Goal: Task Accomplishment & Management: Complete application form

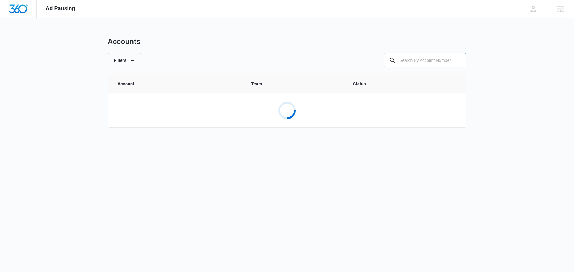
click at [425, 54] on input "text" at bounding box center [425, 60] width 82 height 14
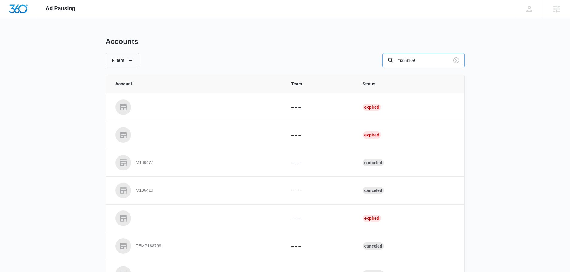
type input "m338109"
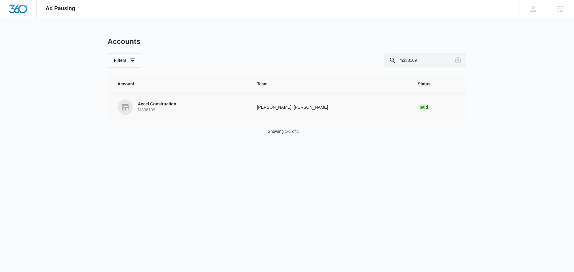
click at [151, 105] on p "Accel Construction" at bounding box center [157, 104] width 38 height 6
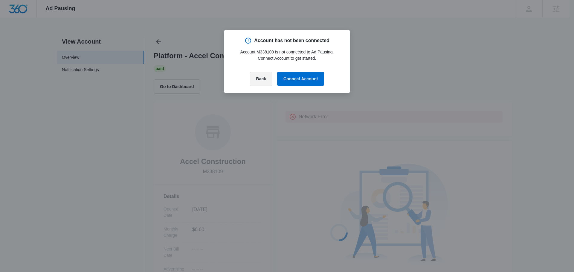
click at [259, 75] on button "Back" at bounding box center [261, 79] width 22 height 14
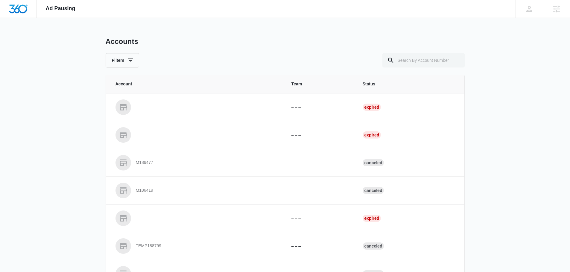
click at [538, 156] on div "Ad Pausing Apps Reputation Websites Forms CRM Email Social Content Ads Intellig…" at bounding box center [285, 136] width 570 height 272
click at [419, 55] on input "text" at bounding box center [423, 60] width 82 height 14
type input "m"
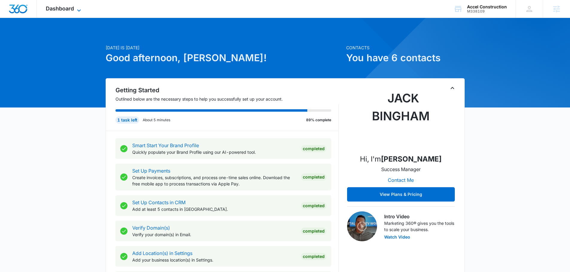
click at [74, 11] on div "Dashboard Apps Reputation Websites Forms CRM Email Social Content Ads Intellige…" at bounding box center [64, 9] width 55 height 18
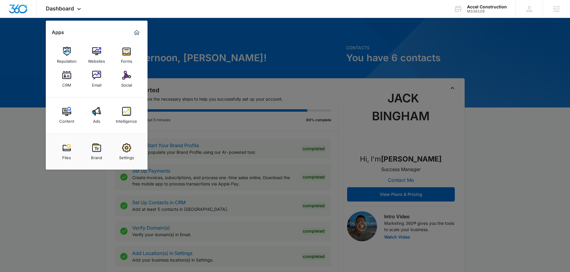
click at [465, 18] on div at bounding box center [285, 136] width 570 height 272
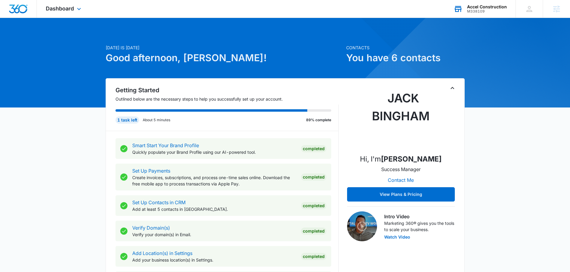
click at [473, 12] on div "M338109" at bounding box center [487, 11] width 40 height 4
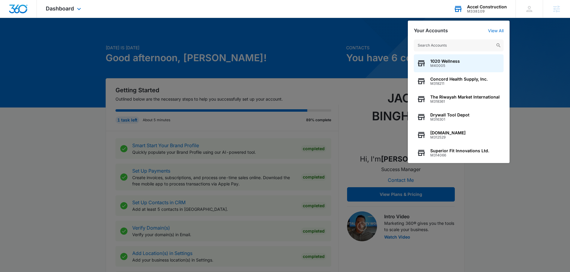
click at [493, 27] on div "Your Accounts View All 1020 Wellness M40005 Concord Health Supply, Inc. M318211…" at bounding box center [459, 92] width 102 height 143
click at [494, 30] on link "View All" at bounding box center [496, 30] width 16 height 5
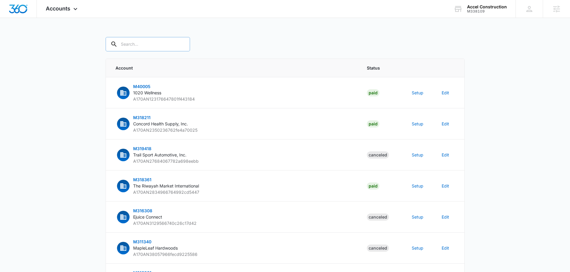
click at [134, 48] on input "text" at bounding box center [148, 44] width 84 height 14
type input "m338109"
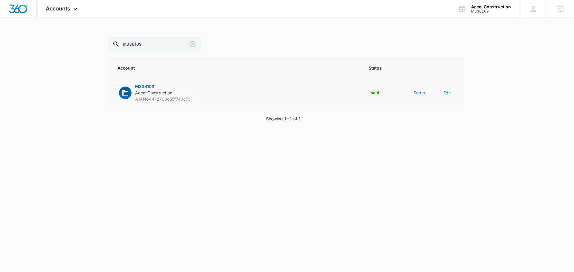
click at [413, 92] on td "Setup" at bounding box center [421, 92] width 30 height 31
click at [415, 92] on button "Setup" at bounding box center [420, 93] width 12 height 6
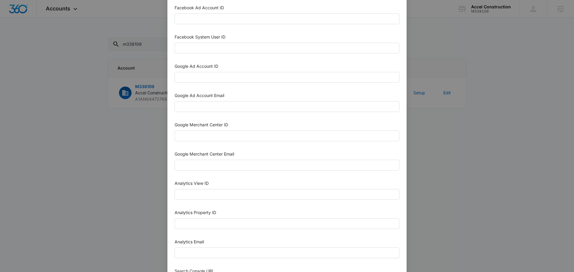
scroll to position [209, 0]
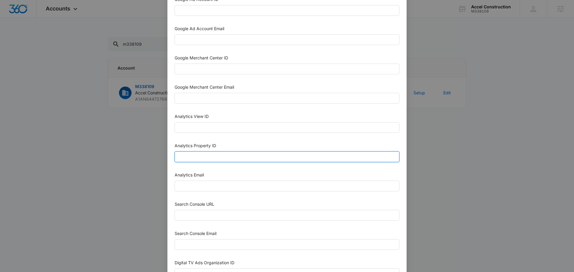
click at [226, 161] on input "Analytics Property ID" at bounding box center [287, 157] width 225 height 11
paste input "507700669"
type input "507700669"
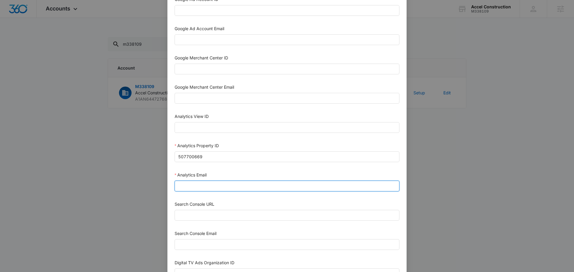
click at [214, 187] on input "Analytics Email" at bounding box center [287, 186] width 225 height 11
type input "m360+accounts1031@madwiremedia.com"
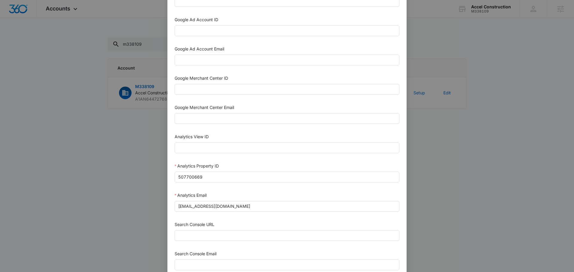
scroll to position [120, 0]
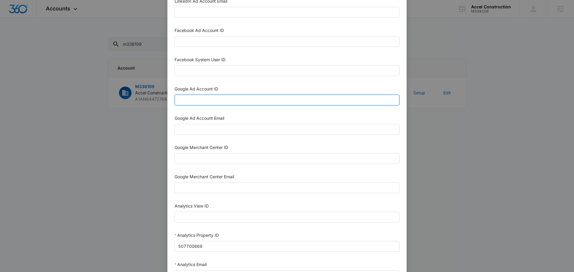
click at [227, 103] on input "Google Ad Account ID" at bounding box center [287, 100] width 225 height 11
type input "m"
paste input "601-327-0415"
type input "601-327-0415"
click at [188, 129] on input "Google Ad Account Email" at bounding box center [287, 129] width 225 height 11
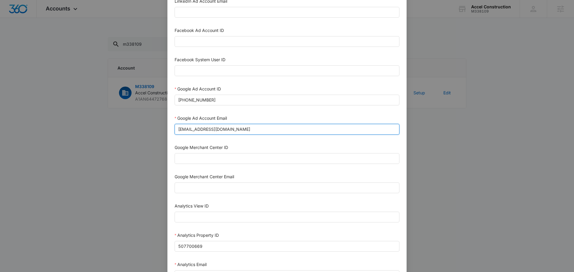
click at [217, 134] on input "m360+accounts1029@madwiremedia.com" at bounding box center [287, 129] width 225 height 11
type input "[EMAIL_ADDRESS][DOMAIN_NAME]"
click at [301, 136] on div "Google Ad Account Email m360+accounts1031@madwiremedia.com" at bounding box center [287, 126] width 225 height 22
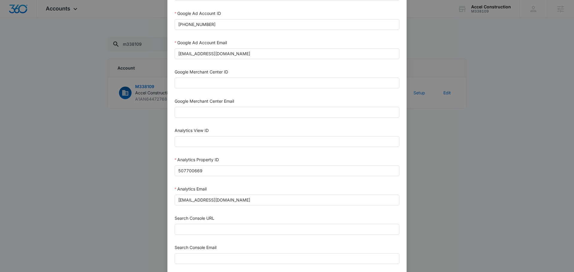
scroll to position [261, 0]
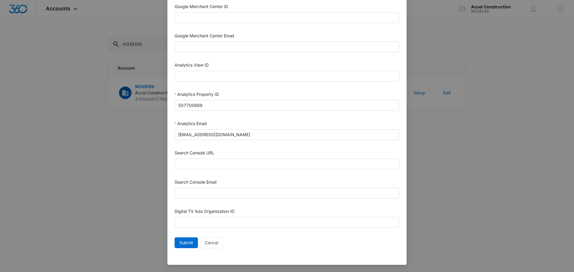
click at [231, 154] on div "Search Console URL" at bounding box center [287, 154] width 225 height 9
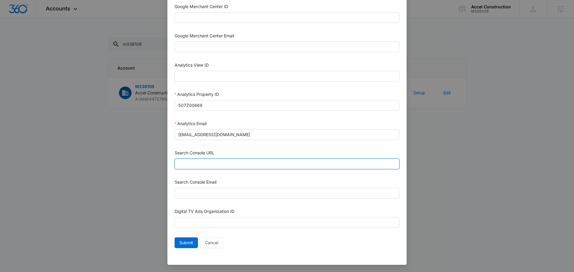
click at [232, 161] on input "Search Console URL" at bounding box center [287, 164] width 225 height 11
paste input "https://accelconstructionco.com/"
type input "https://accelconstructionco.com/"
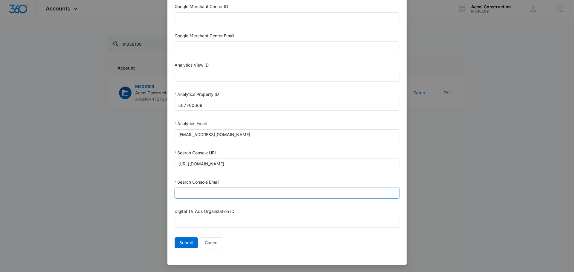
click at [197, 194] on input "Search Console Email" at bounding box center [287, 193] width 225 height 11
type input "[EMAIL_ADDRESS][DOMAIN_NAME]"
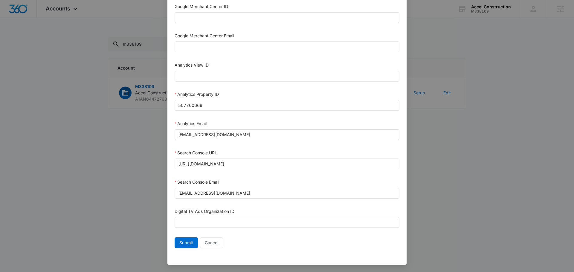
click at [188, 237] on form "Bing Ad Account ID Bing Ad Account Email LinkedIn Ad Account ID LinkedIn Ad Acc…" at bounding box center [287, 10] width 225 height 482
click at [188, 242] on span "Submit" at bounding box center [186, 243] width 14 height 7
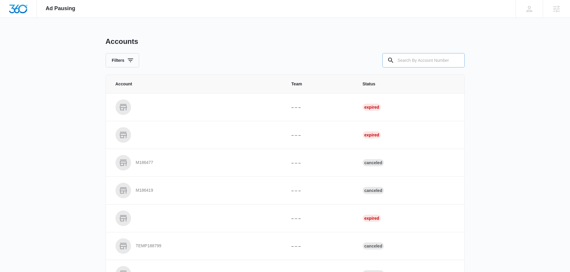
click at [417, 63] on input "text" at bounding box center [423, 60] width 82 height 14
type input "m338109"
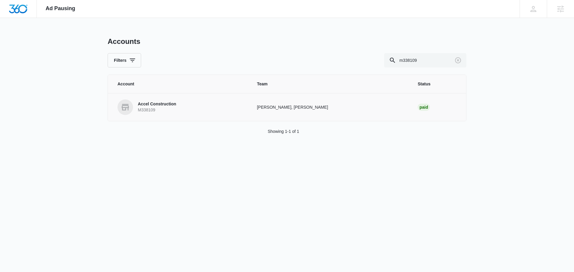
click at [168, 105] on p "Accel Construction" at bounding box center [157, 104] width 38 height 6
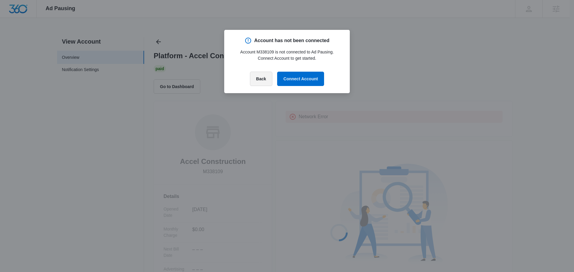
click at [260, 80] on button "Back" at bounding box center [261, 79] width 22 height 14
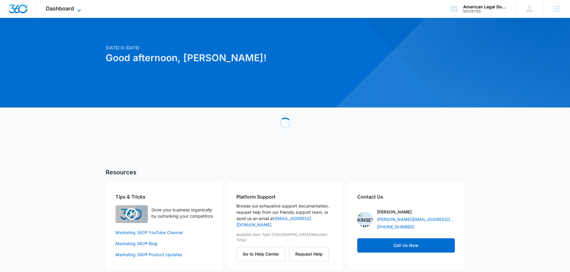
click at [66, 9] on span "Dashboard" at bounding box center [60, 8] width 28 height 6
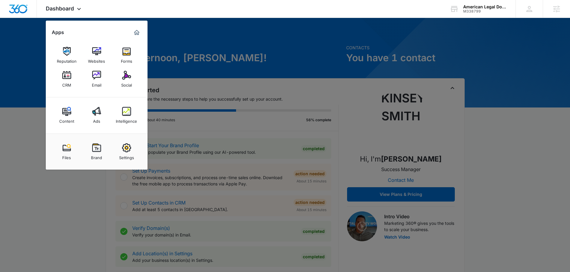
click at [129, 116] on div "Intelligence" at bounding box center [126, 120] width 21 height 8
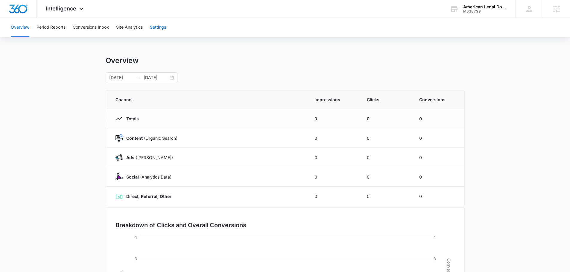
click at [166, 29] on button "Settings" at bounding box center [158, 27] width 16 height 19
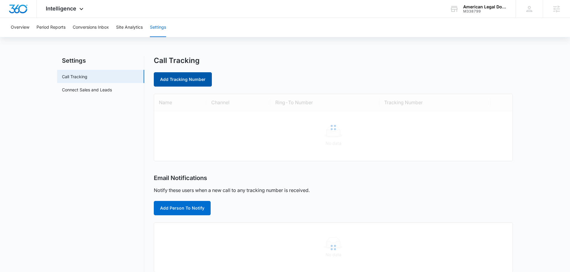
click at [180, 79] on link "Add Tracking Number" at bounding box center [183, 79] width 58 height 14
select select "by_area_code"
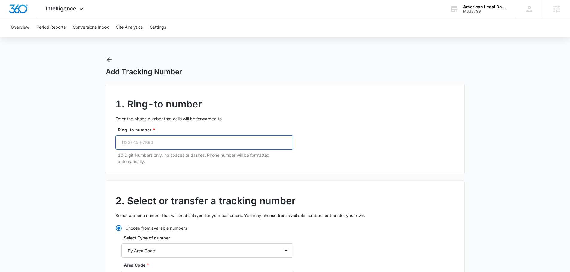
click at [172, 145] on input "Ring-to number *" at bounding box center [204, 142] width 178 height 14
paste input "(909) 945-2263"
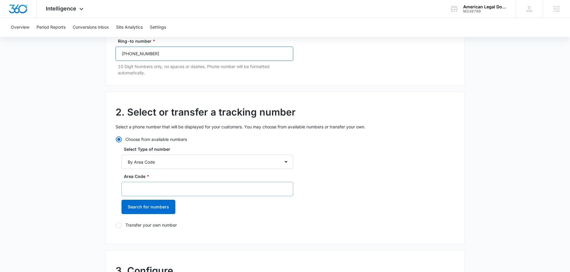
scroll to position [90, 0]
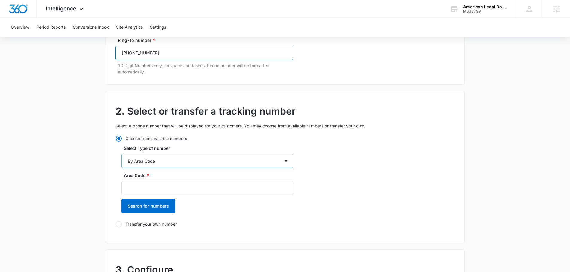
type input "(909) 945-2263"
click at [170, 160] on select "By City & State By State Only By Zip Code By Area Code Toll Free Numbers" at bounding box center [207, 161] width 172 height 14
click at [121, 154] on select "By City & State By State Only By Zip Code By Area Code Toll Free Numbers" at bounding box center [207, 161] width 172 height 14
click at [165, 188] on input "Area Code *" at bounding box center [207, 188] width 172 height 14
type input "909"
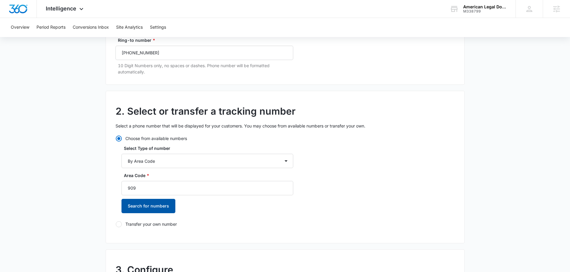
click at [151, 206] on button "Search for numbers" at bounding box center [148, 206] width 54 height 14
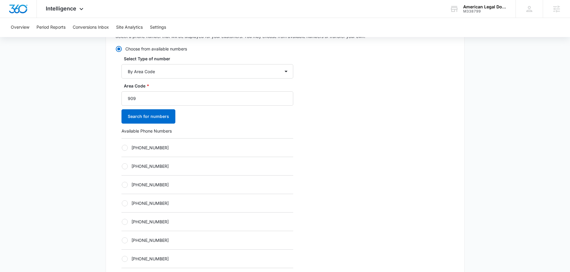
click at [158, 204] on label "+19092811723" at bounding box center [207, 203] width 172 height 6
click at [122, 204] on input "+19092811723" at bounding box center [121, 203] width 0 height 0
radio input "true"
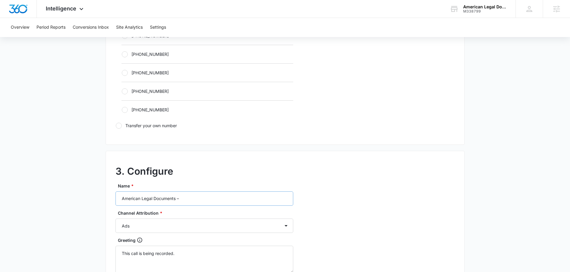
scroll to position [389, 0]
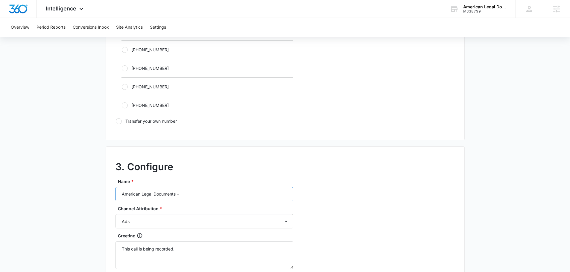
click at [220, 199] on input "American Legal Documents –" at bounding box center [204, 194] width 178 height 14
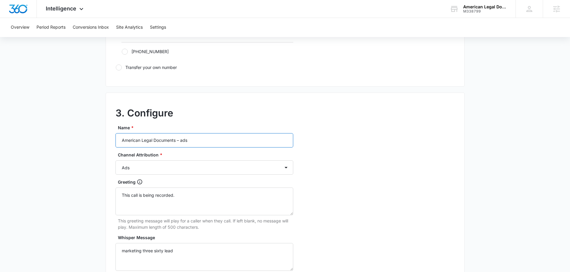
scroll to position [560, 0]
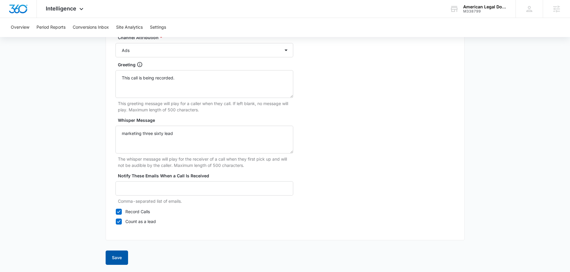
type input "American Legal Documents – ads"
click at [121, 258] on button "Save" at bounding box center [117, 258] width 22 height 14
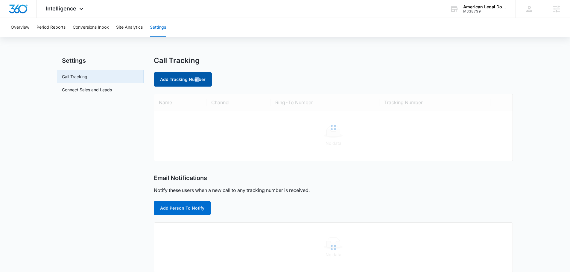
click at [196, 81] on link "Add Tracking Number" at bounding box center [183, 79] width 58 height 14
select select "by_area_code"
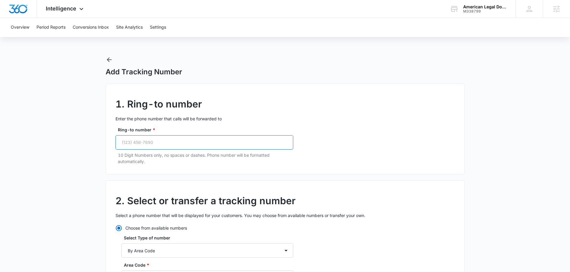
click at [193, 137] on input "Ring-to number *" at bounding box center [204, 142] width 178 height 14
paste input "(909) 945-2263"
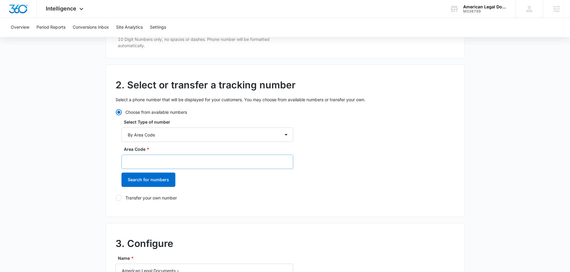
scroll to position [120, 0]
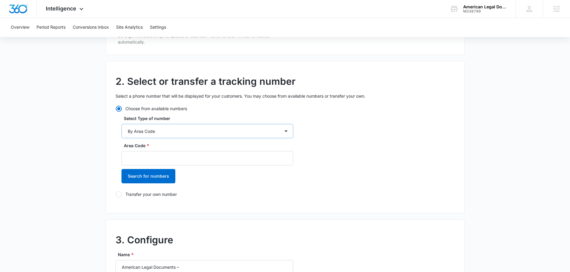
type input "(909) 945-2263"
click at [176, 130] on select "By City & State By State Only By Zip Code By Area Code Toll Free Numbers" at bounding box center [207, 131] width 172 height 14
drag, startPoint x: 179, startPoint y: 126, endPoint x: 172, endPoint y: 150, distance: 25.1
click at [179, 126] on select "By City & State By State Only By Zip Code By Area Code Toll Free Numbers" at bounding box center [207, 131] width 172 height 14
click at [166, 162] on input "Area Code *" at bounding box center [207, 158] width 172 height 14
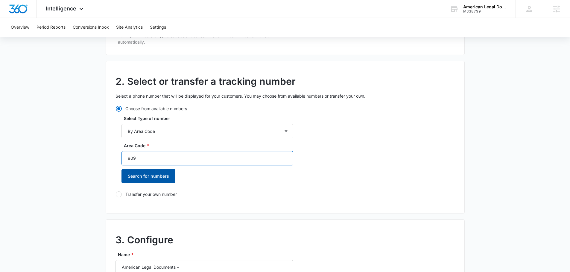
type input "909"
click at [149, 178] on button "Search for numbers" at bounding box center [148, 176] width 54 height 14
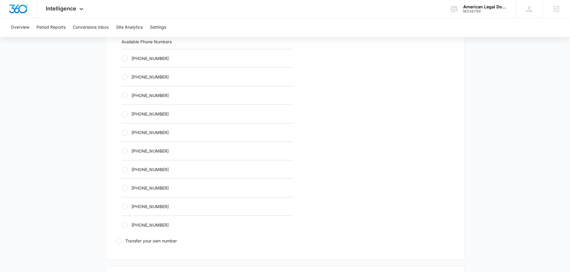
scroll to position [269, 0]
click at [153, 128] on div "+19092833371" at bounding box center [207, 132] width 172 height 19
click at [149, 134] on label "+19092833371" at bounding box center [207, 132] width 172 height 6
click at [122, 132] on input "+19092833371" at bounding box center [121, 132] width 0 height 0
radio input "true"
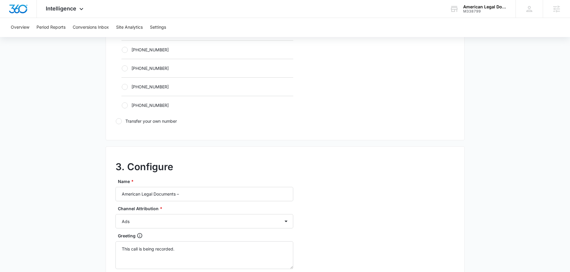
scroll to position [449, 0]
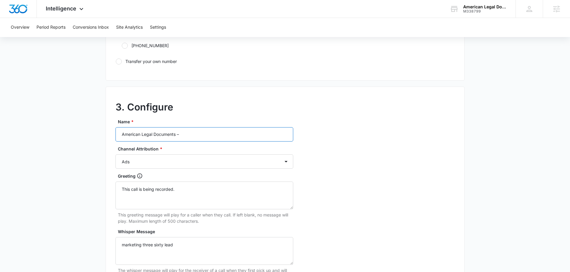
click at [206, 135] on input "American Legal Documents –" at bounding box center [204, 134] width 178 height 14
type input "American Legal Documents – content"
click at [195, 160] on select "Ads Local Service Ads Content Social Other" at bounding box center [204, 162] width 178 height 14
select select "CONTENT"
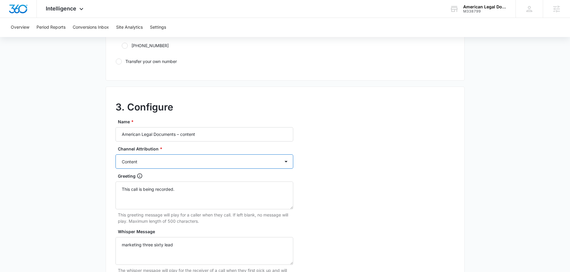
click at [115, 155] on select "Ads Local Service Ads Content Social Other" at bounding box center [204, 162] width 178 height 14
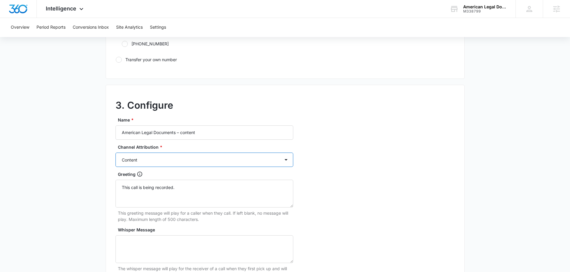
scroll to position [560, 0]
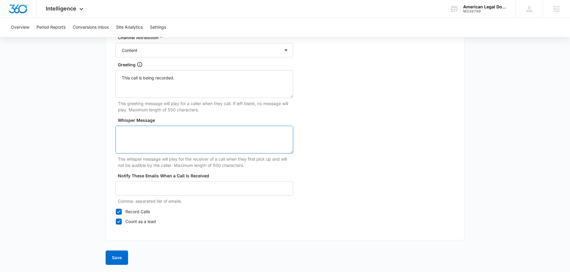
click at [157, 136] on textarea "Whisper Message" at bounding box center [204, 140] width 178 height 28
type textarea "marketing three sixty lead"
click at [122, 255] on button "Save" at bounding box center [117, 258] width 22 height 14
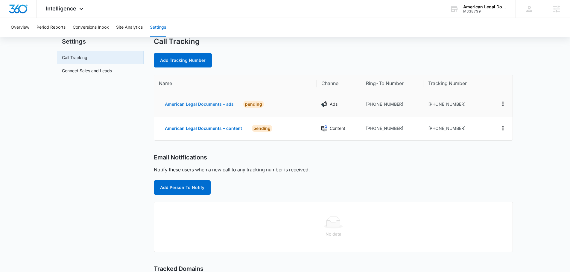
scroll to position [30, 0]
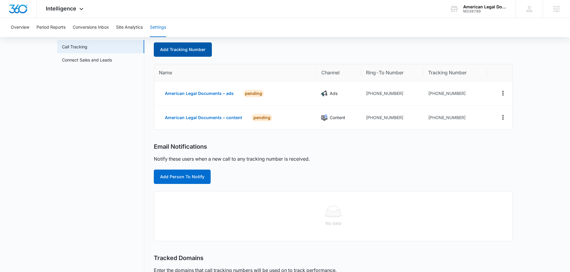
click at [189, 50] on link "Add Tracking Number" at bounding box center [183, 49] width 58 height 14
select select "by_area_code"
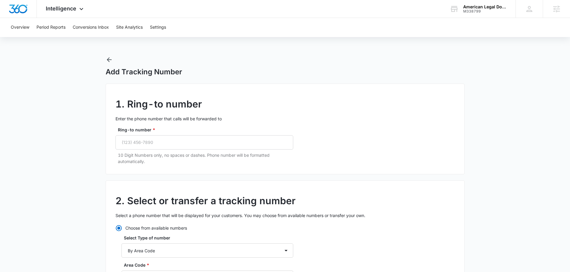
radio input "true"
click at [179, 138] on input "Ring-to number *" at bounding box center [204, 142] width 178 height 14
paste input "(909) 945-2263"
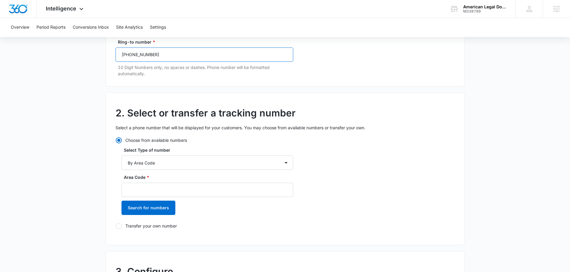
scroll to position [90, 0]
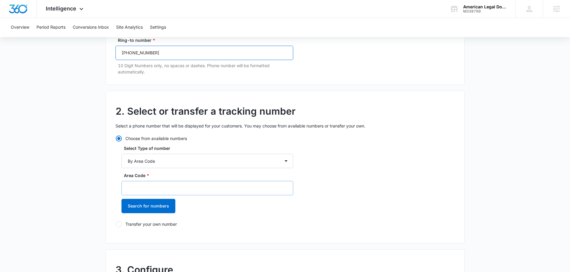
type input "(909) 945-2263"
click at [163, 192] on input "Area Code *" at bounding box center [207, 188] width 172 height 14
type input "909"
click at [156, 205] on button "Search for numbers" at bounding box center [148, 206] width 54 height 14
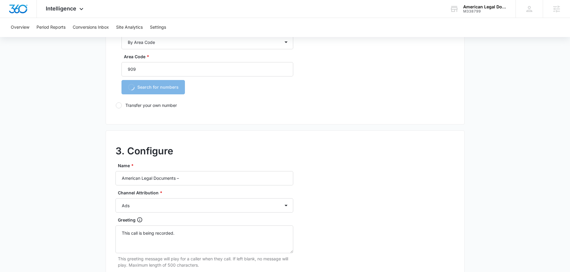
scroll to position [209, 0]
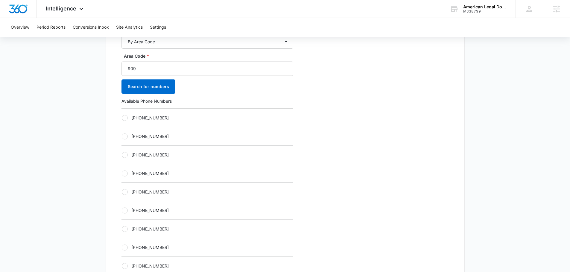
click at [139, 177] on div "+19092815112" at bounding box center [207, 173] width 172 height 19
click at [138, 174] on label "+19092815112" at bounding box center [207, 173] width 172 height 6
click at [122, 174] on input "+19092815112" at bounding box center [121, 173] width 0 height 0
radio input "true"
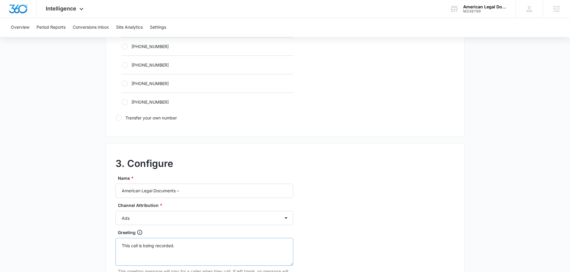
scroll to position [479, 0]
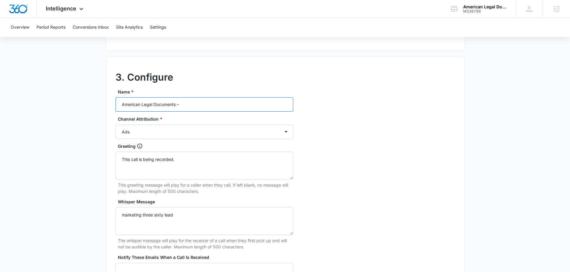
click at [210, 101] on input "American Legal Documents –" at bounding box center [204, 105] width 178 height 14
type input "American Legal Documents – social"
click at [191, 131] on select "Ads Local Service Ads Content Social Other" at bounding box center [204, 132] width 178 height 14
select select "SOCIAL"
click at [115, 125] on select "Ads Local Service Ads Content Social Other" at bounding box center [204, 132] width 178 height 14
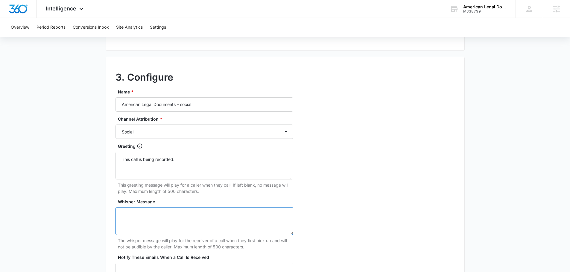
click at [160, 211] on textarea "Whisper Message" at bounding box center [204, 222] width 178 height 28
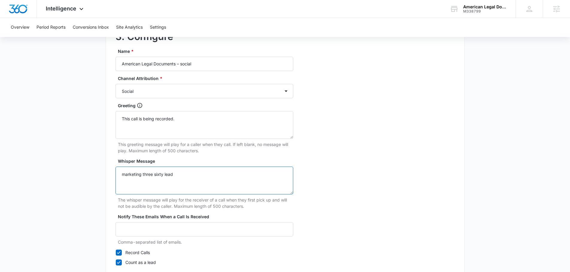
scroll to position [560, 0]
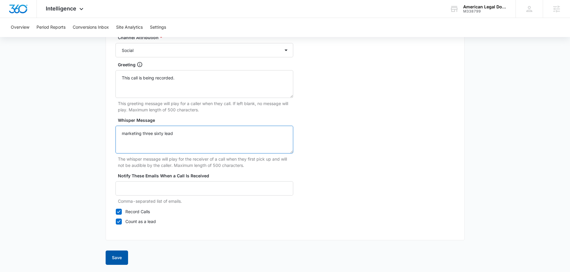
type textarea "marketing three sixty lead"
click at [118, 261] on button "Save" at bounding box center [117, 258] width 22 height 14
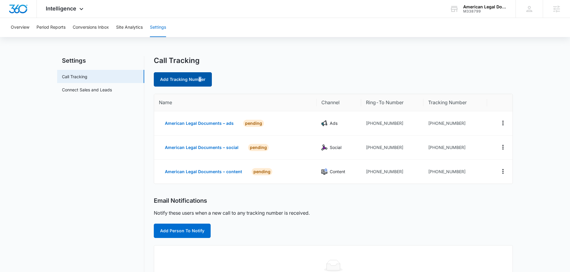
click at [199, 80] on link "Add Tracking Number" at bounding box center [183, 79] width 58 height 14
select select "by_area_code"
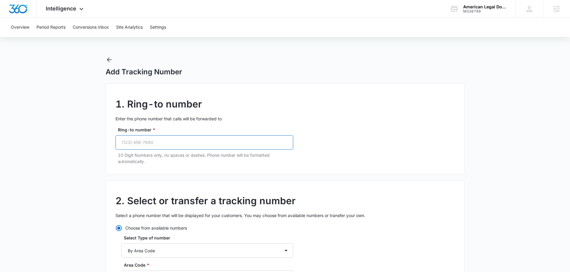
click at [180, 137] on input "Ring-to number *" at bounding box center [204, 142] width 178 height 14
paste input "(909) 945-2263"
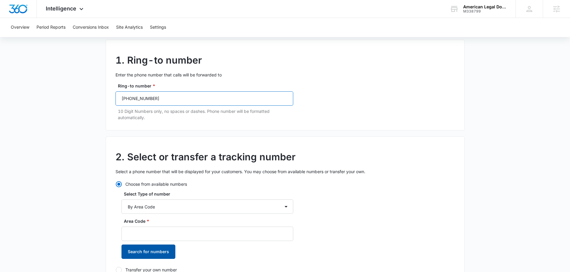
scroll to position [120, 0]
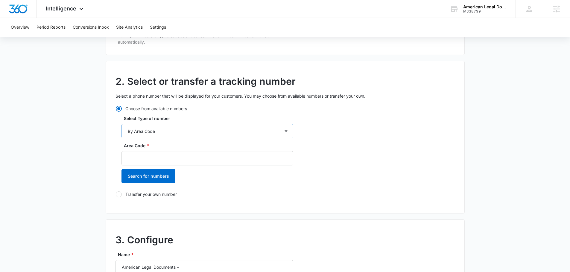
type input "(909) 945-2263"
click at [185, 133] on select "By City & State By State Only By Zip Code By Area Code Toll Free Numbers" at bounding box center [207, 131] width 172 height 14
click at [55, 165] on main "Add Tracking Number 1. Ring-to number Enter the phone number that calls will be…" at bounding box center [285, 227] width 570 height 581
click at [163, 155] on input "Area Code *" at bounding box center [207, 158] width 172 height 14
type input "909"
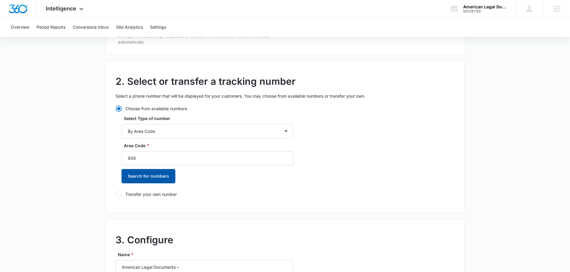
click at [147, 177] on button "Search for numbers" at bounding box center [148, 176] width 54 height 14
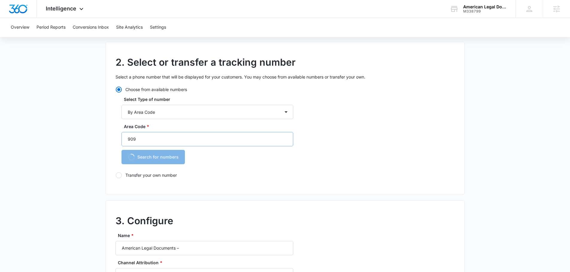
scroll to position [150, 0]
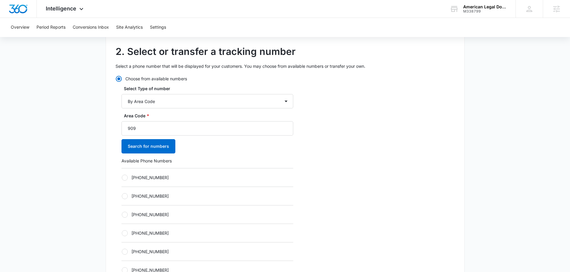
click at [147, 236] on label "+19092833603" at bounding box center [207, 233] width 172 height 6
click at [122, 234] on input "+19092833603" at bounding box center [121, 233] width 0 height 0
radio input "true"
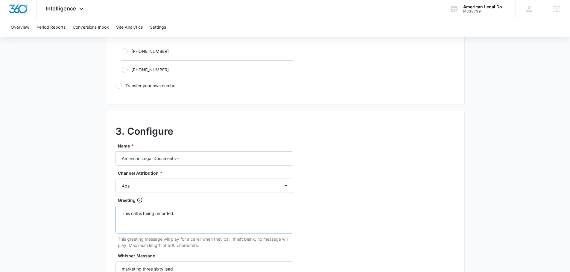
scroll to position [479, 0]
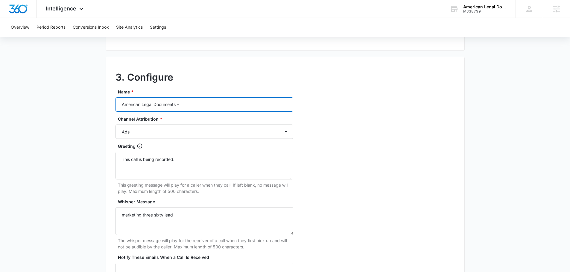
click at [205, 106] on input "American Legal Documents –" at bounding box center [204, 105] width 178 height 14
type input "American Legal Documents – other"
click at [191, 136] on select "Ads Local Service Ads Content Social Other" at bounding box center [204, 132] width 178 height 14
select select "OTHER"
click at [115, 125] on select "Ads Local Service Ads Content Social Other" at bounding box center [204, 132] width 178 height 14
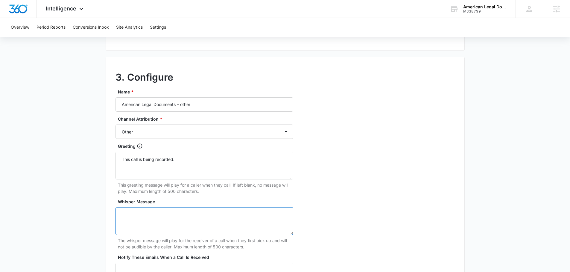
click at [153, 221] on textarea "Whisper Message" at bounding box center [204, 222] width 178 height 28
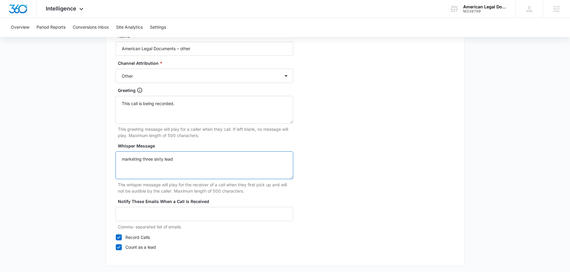
scroll to position [560, 0]
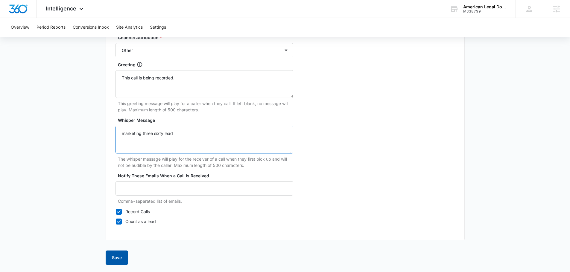
type textarea "marketing three sixty lead"
click at [119, 251] on button "Save" at bounding box center [117, 258] width 22 height 14
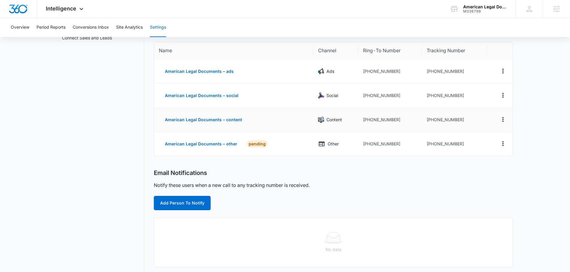
scroll to position [120, 0]
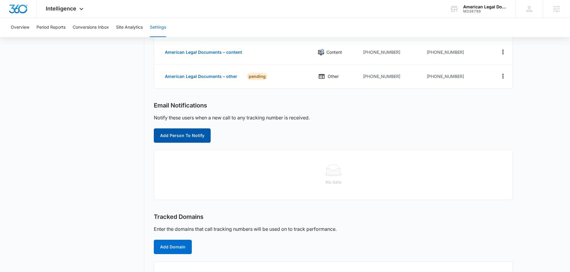
click at [192, 141] on button "Add Person To Notify" at bounding box center [182, 136] width 57 height 14
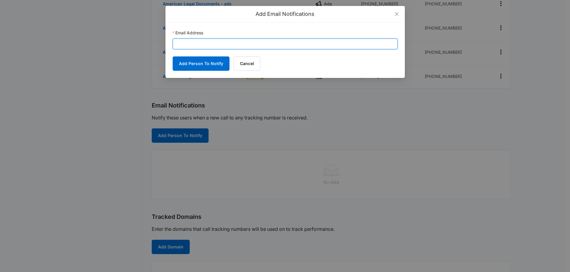
click at [213, 42] on input "Email Address" at bounding box center [285, 44] width 225 height 11
paste input "sharifiwade@gmail.com"
type input "sharifiwade@gmail.com"
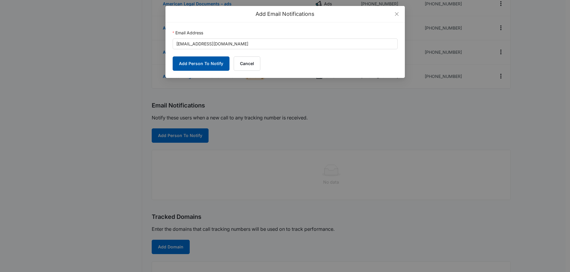
click at [205, 58] on button "Add Person To Notify" at bounding box center [201, 64] width 57 height 14
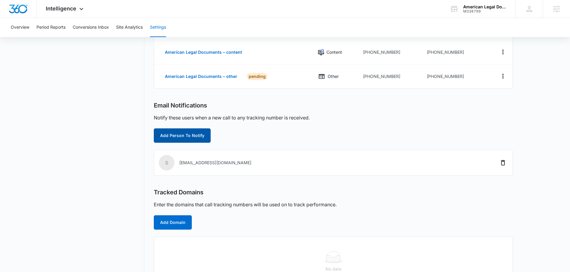
click at [184, 135] on button "Add Person To Notify" at bounding box center [182, 136] width 57 height 14
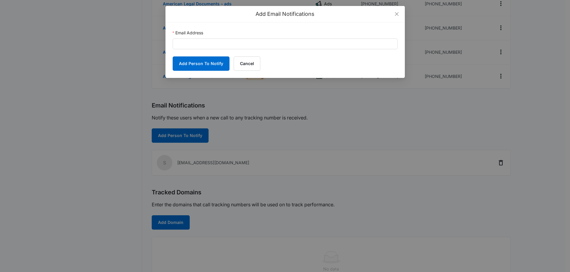
click at [237, 37] on div "Email Address" at bounding box center [285, 34] width 225 height 9
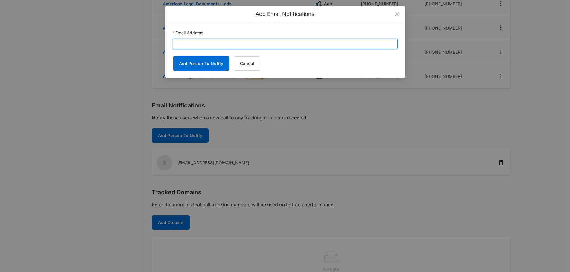
click at [237, 39] on input "Email Address" at bounding box center [285, 44] width 225 height 11
paste input "americanlegaldocuments@gmail.com"
type input "americanlegaldocuments@gmail.com"
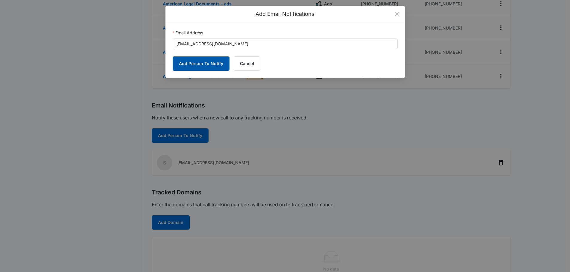
click at [191, 63] on button "Add Person To Notify" at bounding box center [201, 64] width 57 height 14
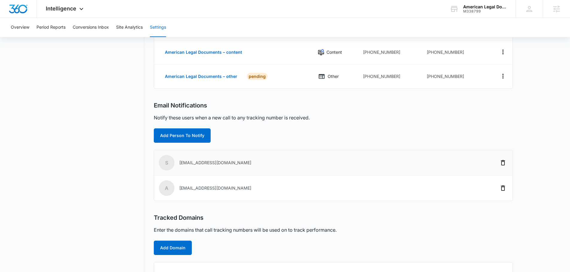
click at [180, 148] on div "Call Tracking Add Tracking Number Name Channel Ring-To Number Tracking Number A…" at bounding box center [333, 125] width 359 height 376
click at [180, 140] on button "Add Person To Notify" at bounding box center [182, 136] width 57 height 14
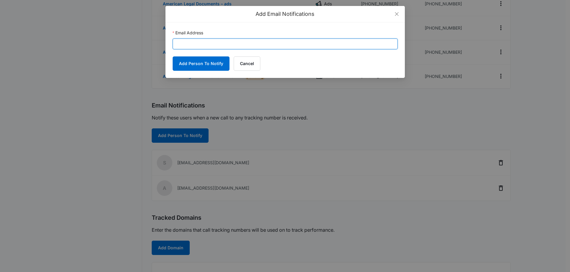
click at [234, 47] on input "Email Address" at bounding box center [285, 44] width 225 height 11
paste input "[PERSON_NAME][EMAIL_ADDRESS][PERSON_NAME][DOMAIN_NAME]"
type input "[PERSON_NAME][EMAIL_ADDRESS][PERSON_NAME][DOMAIN_NAME]"
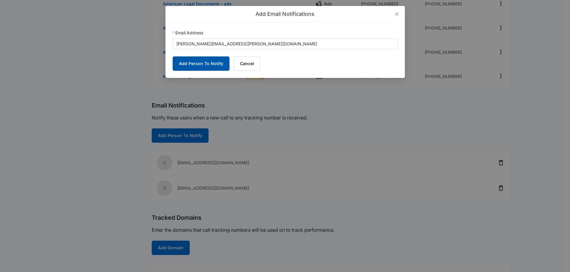
click at [204, 63] on button "Add Person To Notify" at bounding box center [201, 64] width 57 height 14
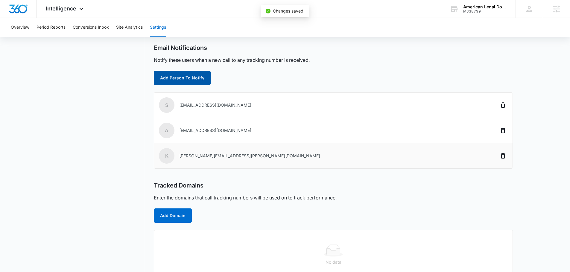
scroll to position [193, 0]
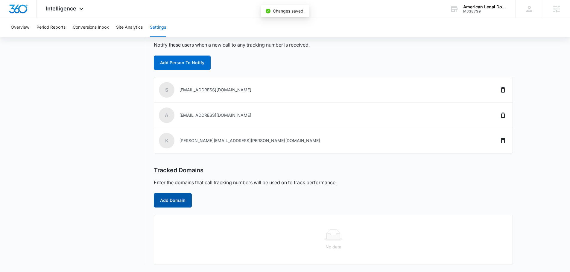
click at [179, 203] on button "Add Domain" at bounding box center [173, 201] width 38 height 14
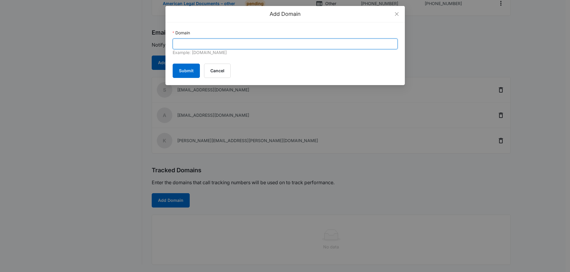
click at [212, 43] on input "Domain" at bounding box center [285, 44] width 225 height 11
paste input "[URL][DOMAIN_NAME]"
drag, startPoint x: 190, startPoint y: 45, endPoint x: -9, endPoint y: 69, distance: 200.1
click at [252, 44] on input "americanlegaldocuments.net/" at bounding box center [285, 44] width 225 height 11
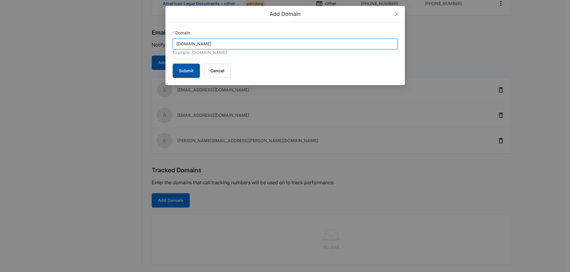
type input "americanlegaldocuments.net"
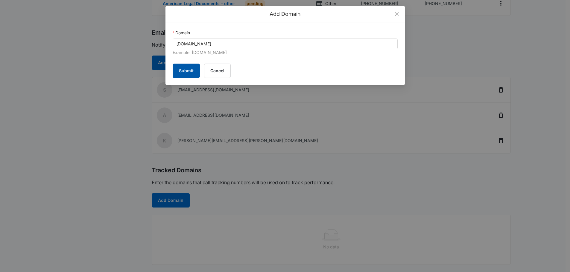
click at [189, 76] on button "Submit" at bounding box center [186, 71] width 27 height 14
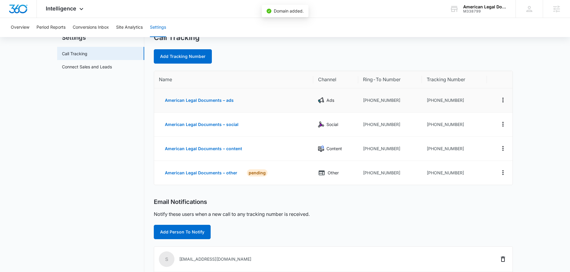
scroll to position [13, 0]
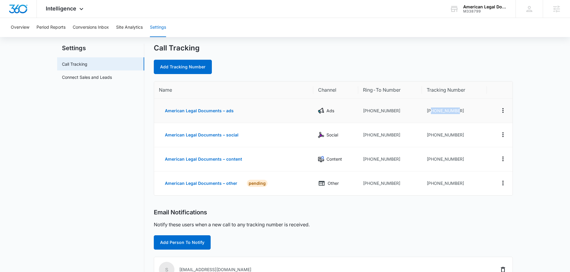
drag, startPoint x: 457, startPoint y: 110, endPoint x: 430, endPoint y: 110, distance: 26.6
click at [430, 110] on td "+19092811723" at bounding box center [454, 111] width 65 height 24
copy td "9092811723"
drag, startPoint x: 459, startPoint y: 135, endPoint x: 431, endPoint y: 136, distance: 28.4
click at [431, 136] on td "+19092815112" at bounding box center [454, 135] width 65 height 24
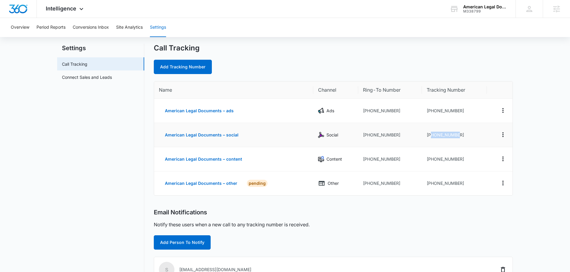
copy td "9092815112"
drag, startPoint x: 458, startPoint y: 159, endPoint x: 431, endPoint y: 159, distance: 26.6
click at [431, 159] on td "+19092833371" at bounding box center [454, 159] width 65 height 24
copy td "9092833371"
drag, startPoint x: 461, startPoint y: 185, endPoint x: 431, endPoint y: 185, distance: 30.5
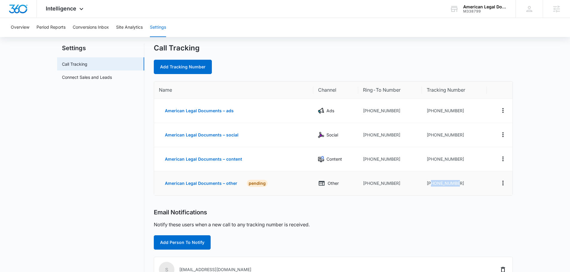
click at [431, 185] on td "+19092833603" at bounding box center [454, 184] width 65 height 24
copy td "9092833603"
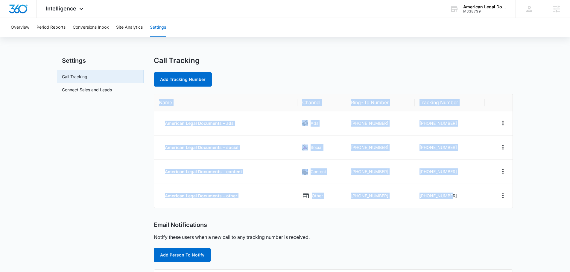
drag, startPoint x: 452, startPoint y: 199, endPoint x: 159, endPoint y: 106, distance: 307.0
click at [159, 106] on table "Name Channel Ring-To Number Tracking Number American Legal Documents – ads Ads …" at bounding box center [333, 151] width 358 height 114
copy table "Name Channel Ring-To Number Tracking Number American Legal Documents – ads Ads …"
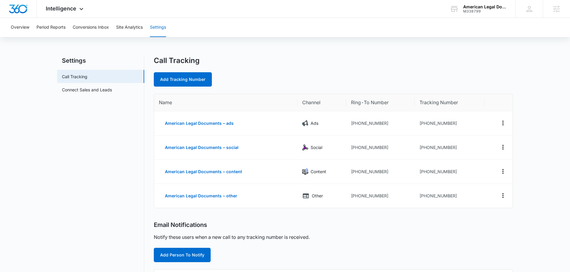
drag, startPoint x: 284, startPoint y: 42, endPoint x: 285, endPoint y: 39, distance: 3.1
click at [284, 41] on div "Overview Period Reports Conversions Inbox Site Analytics Settings Settings Call…" at bounding box center [285, 226] width 570 height 417
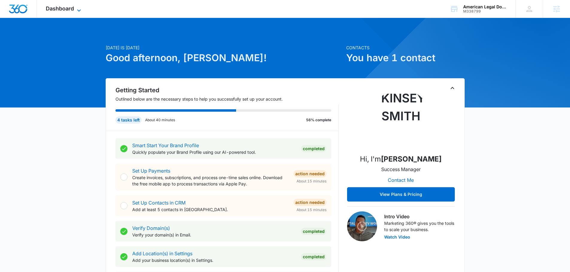
click at [58, 5] on span "Dashboard" at bounding box center [60, 8] width 28 height 6
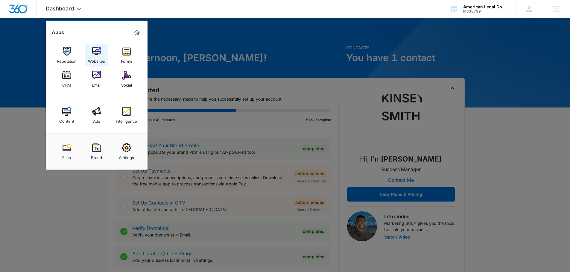
click at [100, 56] on img at bounding box center [96, 51] width 9 height 9
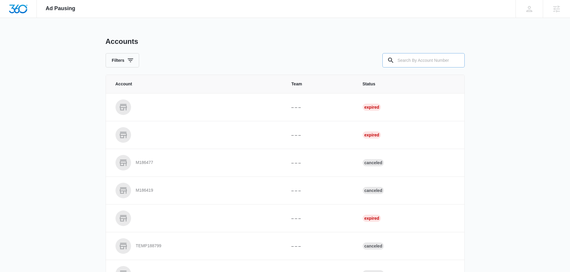
click at [322, 64] on input "text" at bounding box center [423, 60] width 82 height 14
type input "m338799"
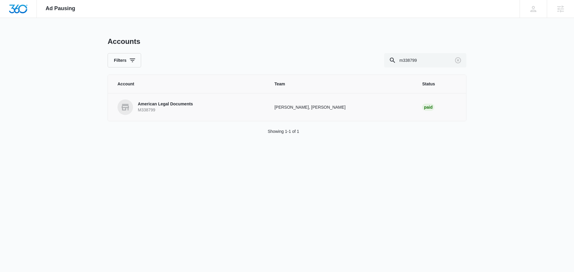
click at [191, 107] on p "M338799" at bounding box center [165, 110] width 55 height 6
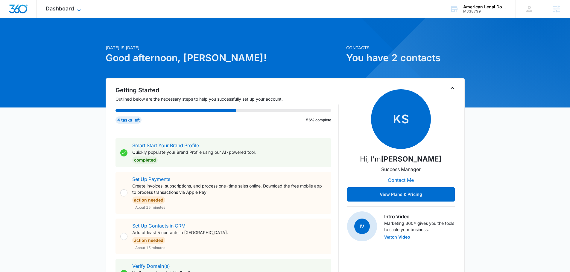
click at [77, 12] on icon at bounding box center [78, 10] width 7 height 7
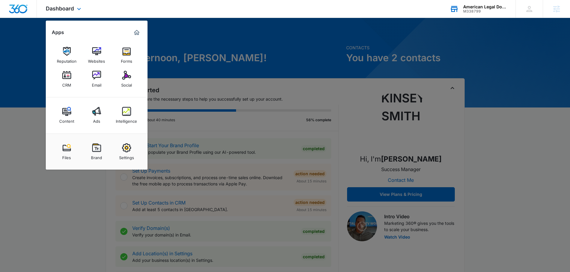
click at [497, 8] on div "American Legal Documents" at bounding box center [485, 6] width 44 height 5
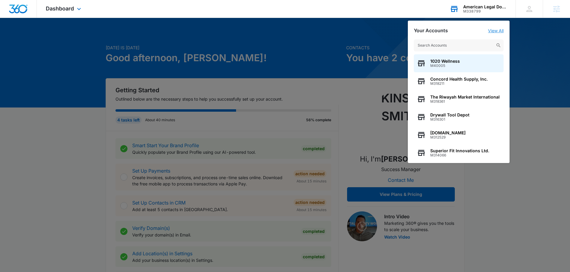
click at [502, 32] on link "View All" at bounding box center [496, 30] width 16 height 5
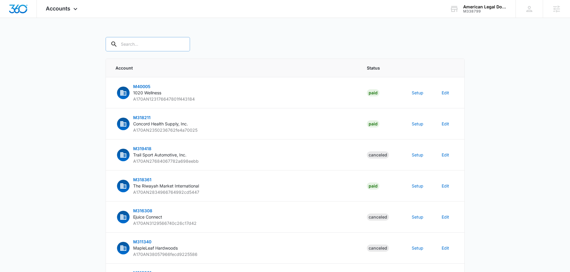
click at [138, 49] on input "text" at bounding box center [148, 44] width 84 height 14
type input "m338799"
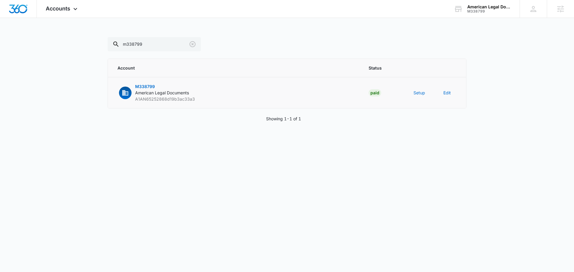
click at [417, 96] on td "Setup" at bounding box center [421, 92] width 30 height 31
click at [417, 95] on button "Setup" at bounding box center [420, 93] width 12 height 6
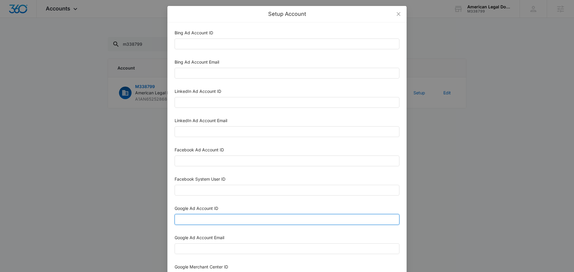
click at [214, 219] on input "Google Ad Account ID" at bounding box center [287, 219] width 225 height 11
paste input "[PHONE_NUMBER]"
type input "[PHONE_NUMBER]"
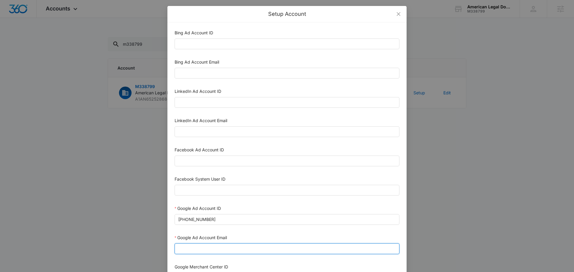
click at [211, 245] on input "Google Ad Account Email" at bounding box center [287, 249] width 225 height 11
type input "[EMAIL_ADDRESS][DOMAIN_NAME]"
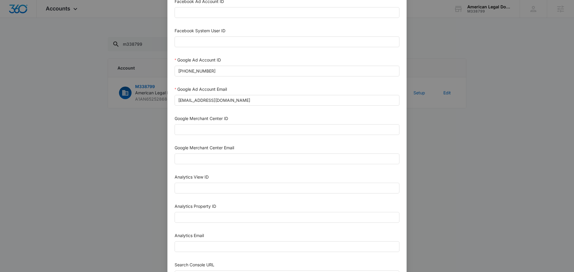
scroll to position [150, 0]
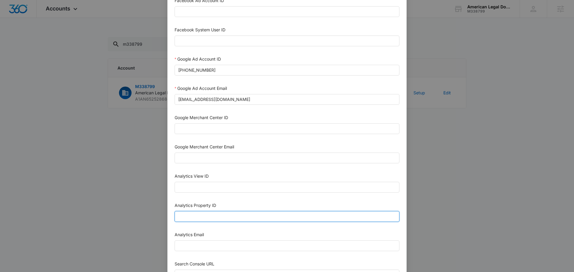
click at [223, 216] on input "Analytics Property ID" at bounding box center [287, 216] width 225 height 11
paste input "507729154"
type input "507729154"
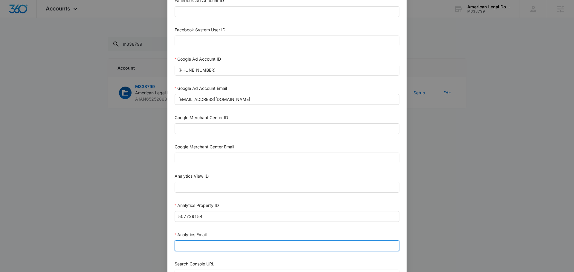
click at [203, 248] on input "Analytics Email" at bounding box center [287, 246] width 225 height 11
type input "[EMAIL_ADDRESS][DOMAIN_NAME]"
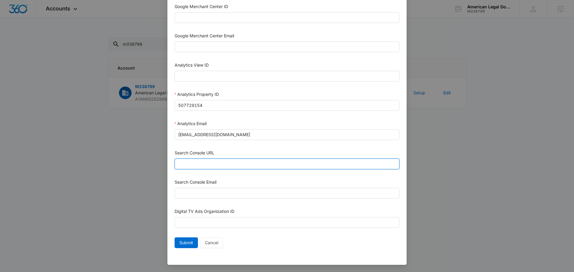
click at [225, 162] on input "Search Console URL" at bounding box center [287, 164] width 225 height 11
paste input "[URL][DOMAIN_NAME]"
type input "[URL][DOMAIN_NAME]"
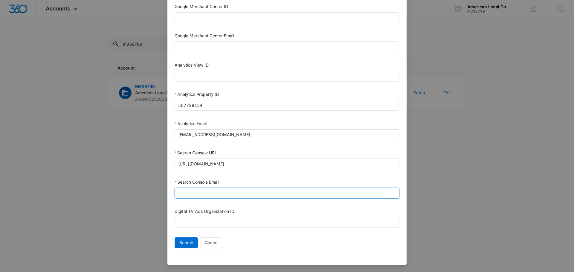
click at [176, 194] on input "Search Console Email" at bounding box center [287, 193] width 225 height 11
type input "[EMAIL_ADDRESS][DOMAIN_NAME]"
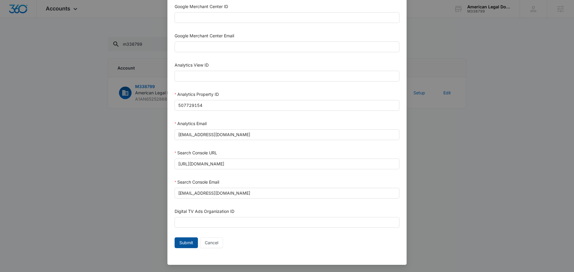
click at [189, 244] on span "Submit" at bounding box center [186, 243] width 14 height 7
